Goal: Task Accomplishment & Management: Use online tool/utility

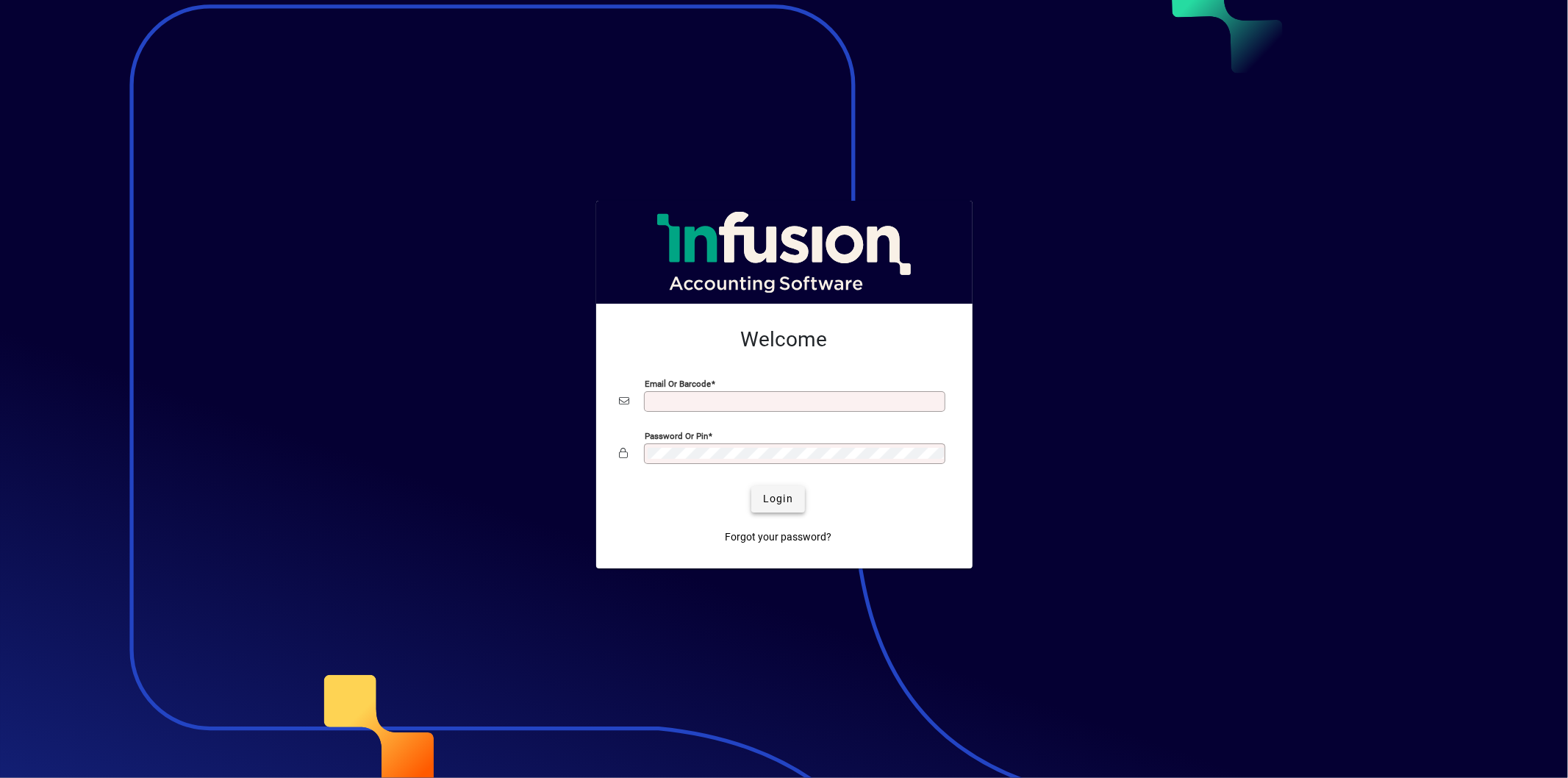
type input "**********"
click at [785, 516] on span "submit" at bounding box center [778, 499] width 54 height 36
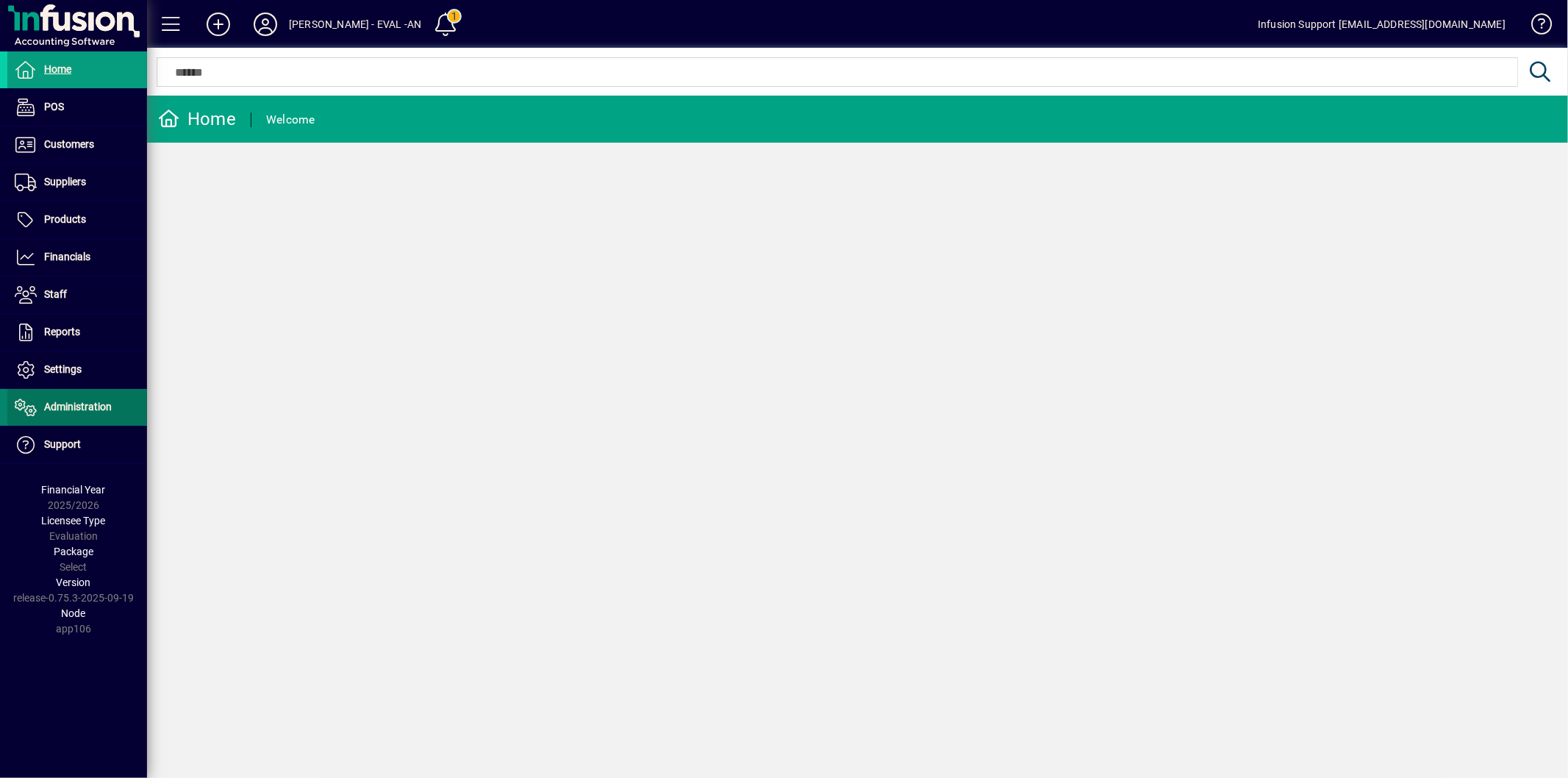
click at [78, 414] on span "Administration" at bounding box center [60, 407] width 105 height 18
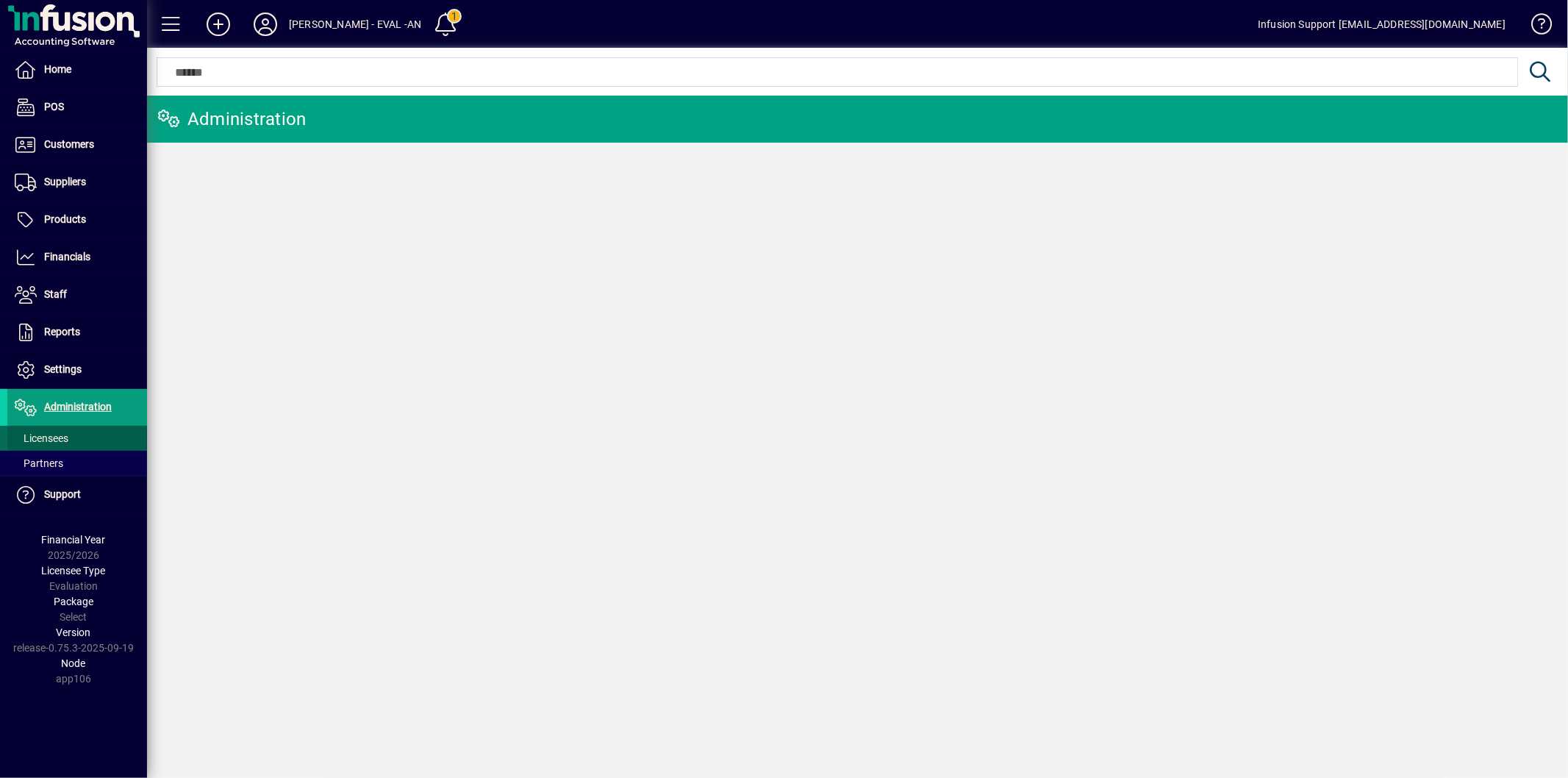
click at [67, 442] on span "Licensees" at bounding box center [41, 438] width 54 height 12
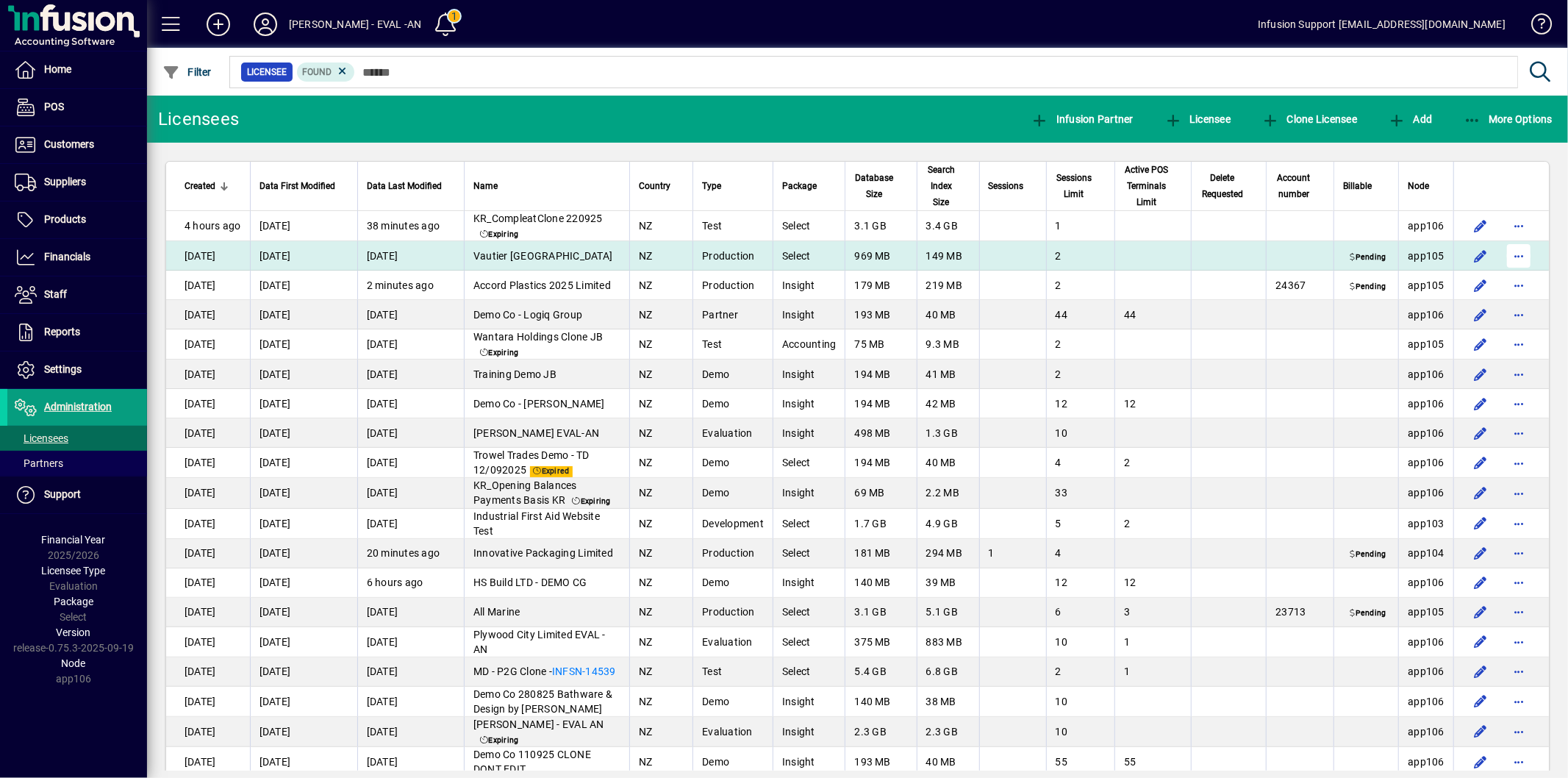
click at [1505, 253] on span "button" at bounding box center [1520, 256] width 36 height 36
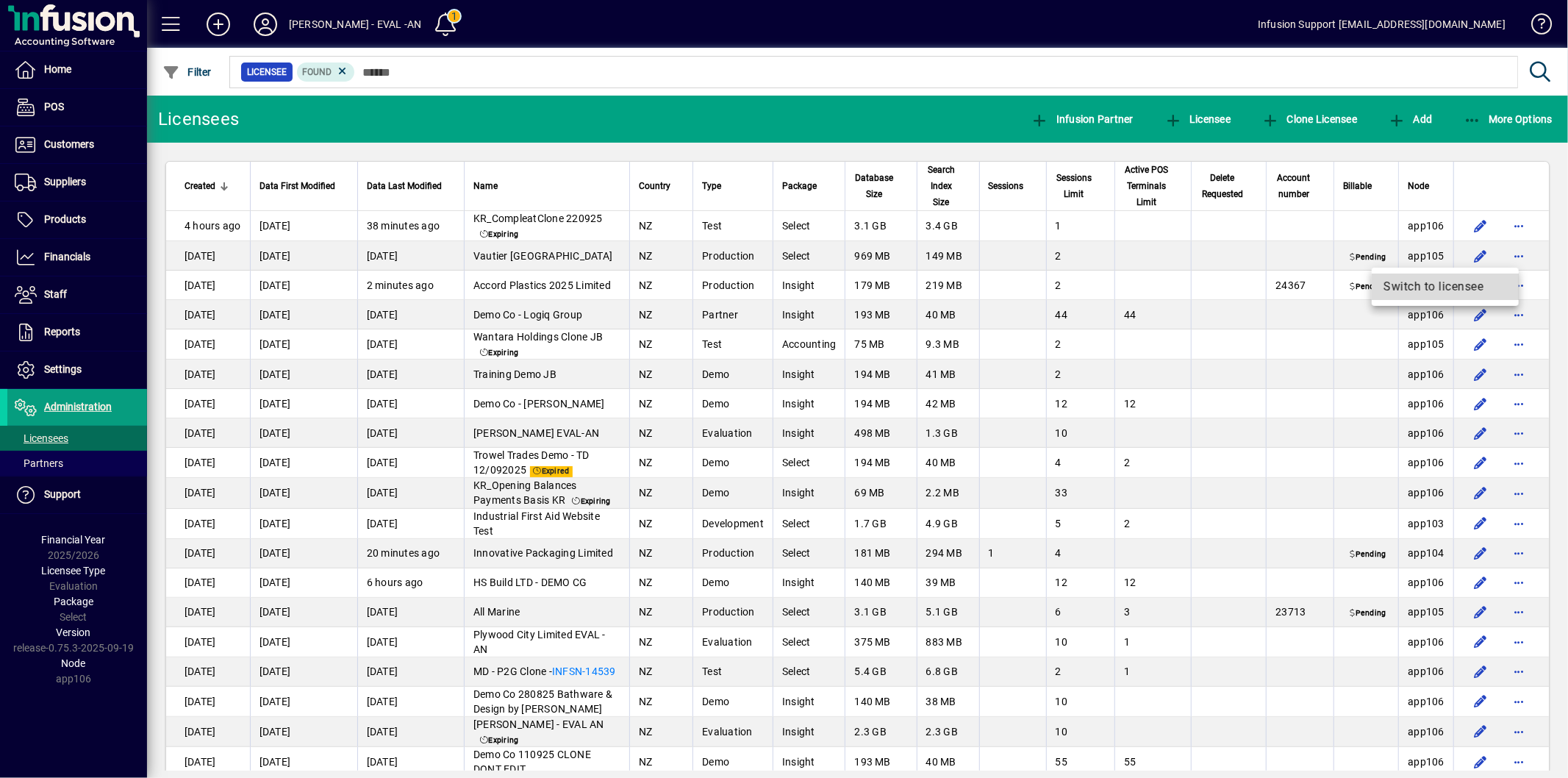
click at [1390, 291] on span "Switch to licensee" at bounding box center [1445, 287] width 123 height 18
